Goal: Task Accomplishment & Management: Manage account settings

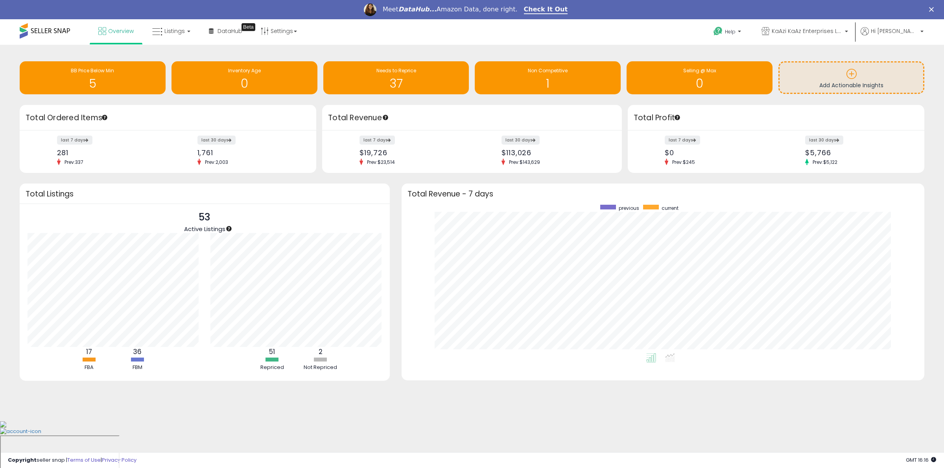
scroll to position [149, 507]
click at [160, 23] on link "Listings" at bounding box center [171, 31] width 50 height 24
click at [178, 60] on icon at bounding box center [177, 58] width 34 height 10
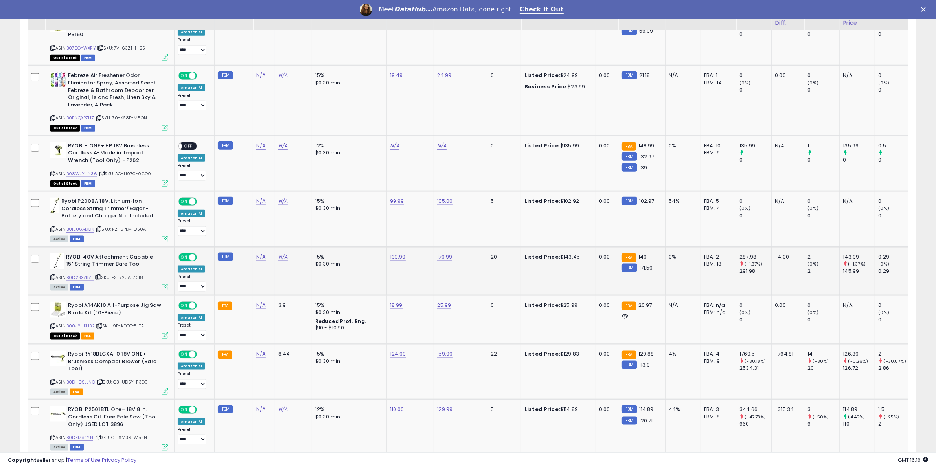
scroll to position [1229, 0]
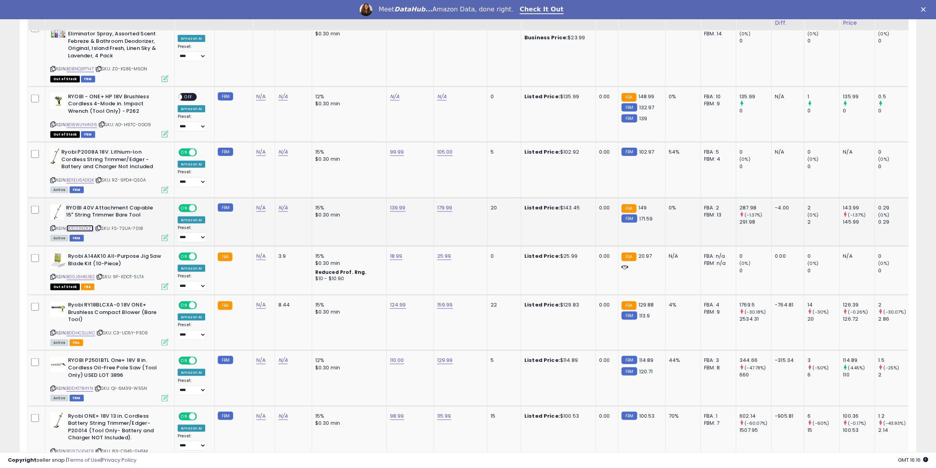
click at [81, 225] on link "B0D23XZKZL" at bounding box center [79, 228] width 27 height 7
